Goal: Entertainment & Leisure: Consume media (video, audio)

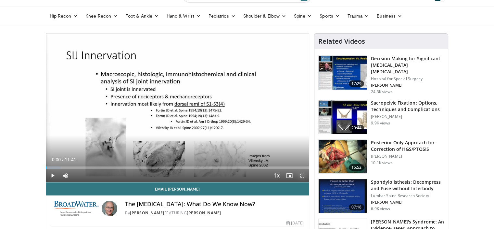
drag, startPoint x: 303, startPoint y: 177, endPoint x: 303, endPoint y: 216, distance: 39.3
click at [303, 177] on span "Video Player" at bounding box center [302, 175] width 13 height 13
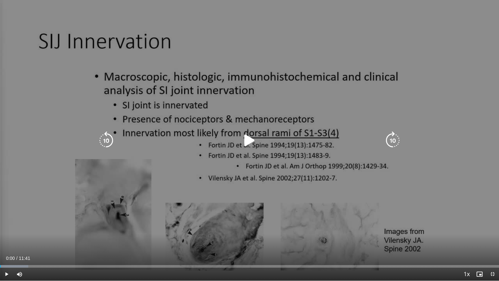
click at [254, 142] on icon "Video Player" at bounding box center [250, 140] width 18 height 18
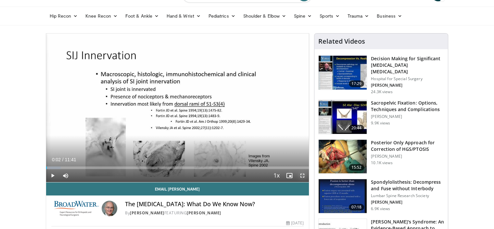
click at [300, 173] on span "Video Player" at bounding box center [302, 175] width 13 height 13
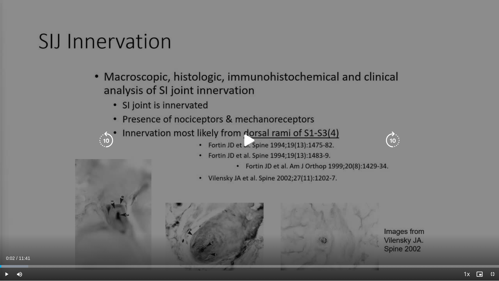
click at [255, 140] on icon "Video Player" at bounding box center [250, 140] width 18 height 18
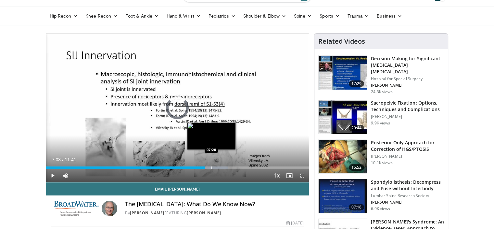
click at [212, 166] on div "Progress Bar" at bounding box center [212, 167] width 1 height 3
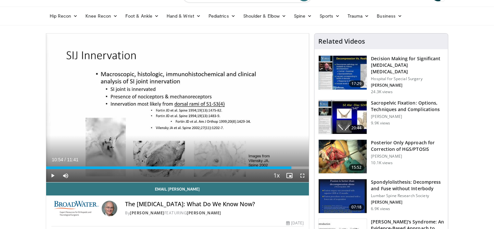
drag, startPoint x: 211, startPoint y: 166, endPoint x: 291, endPoint y: 168, distance: 80.0
click at [291, 169] on div "Current Time 10:54 / Duration 11:41 Play Skip Backward Skip Forward Mute 100% L…" at bounding box center [177, 175] width 263 height 13
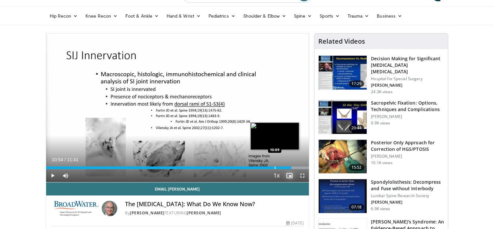
drag, startPoint x: 291, startPoint y: 168, endPoint x: 274, endPoint y: 168, distance: 17.2
click at [274, 169] on div "Current Time 10:54 / Duration 11:41 Play Skip Backward Skip Forward Mute 100% L…" at bounding box center [177, 175] width 263 height 13
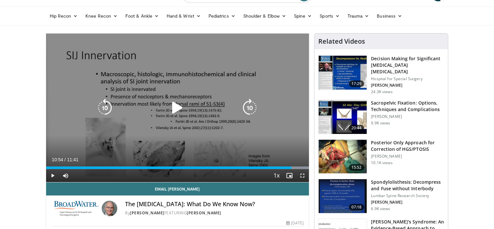
click at [263, 111] on div "110 seconds Tap to unmute" at bounding box center [177, 107] width 263 height 148
click at [177, 112] on icon "Video Player" at bounding box center [177, 107] width 18 height 18
click at [178, 111] on icon "Video Player" at bounding box center [177, 107] width 18 height 18
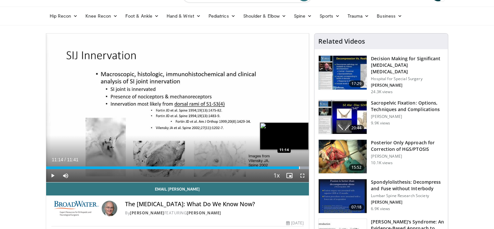
click at [299, 166] on div "Progress Bar" at bounding box center [299, 167] width 1 height 3
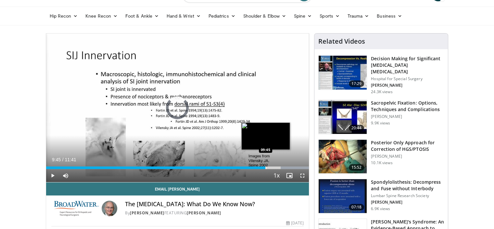
click at [266, 167] on div "Progress Bar" at bounding box center [266, 167] width 1 height 3
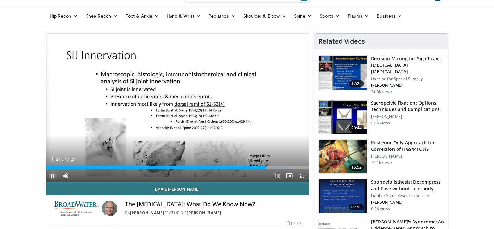
click at [51, 175] on span "Video Player" at bounding box center [52, 175] width 13 height 13
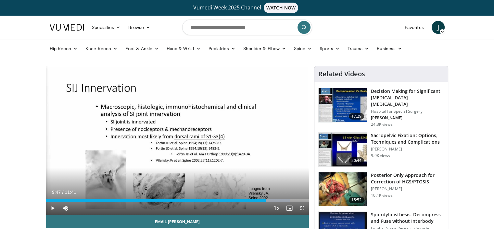
click at [443, 26] on span "J" at bounding box center [438, 27] width 13 height 13
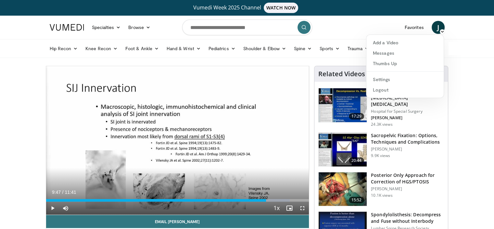
click at [449, 44] on div "Hip Recon Hip [MEDICAL_DATA] Revision Hip [MEDICAL_DATA] Hip Preservation Knee …" at bounding box center [247, 48] width 403 height 18
